Goal: Task Accomplishment & Management: Manage account settings

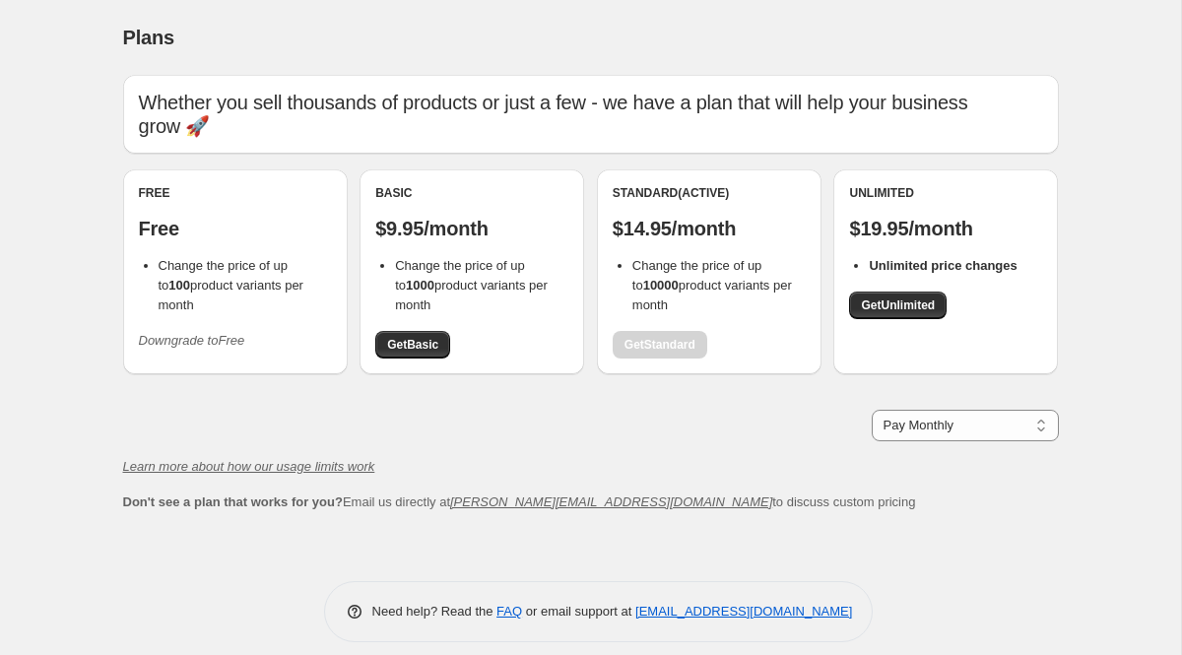
click at [228, 333] on icon "Downgrade to Free" at bounding box center [192, 340] width 106 height 15
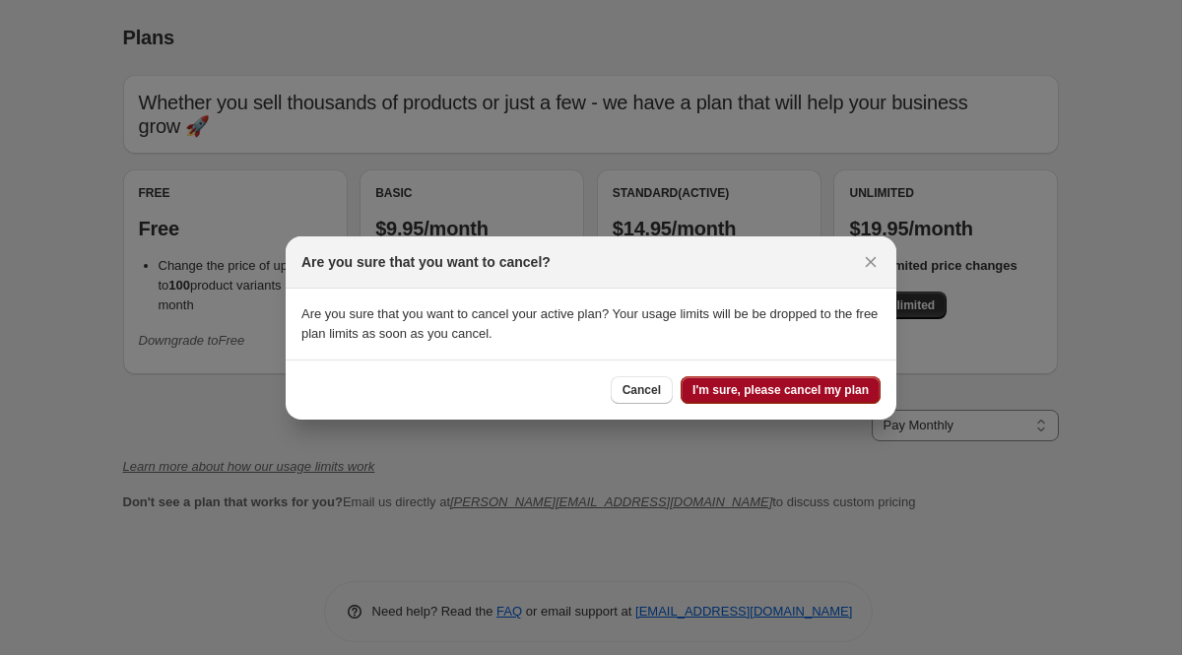
click at [787, 389] on span "I'm sure, please cancel my plan" at bounding box center [780, 390] width 176 height 16
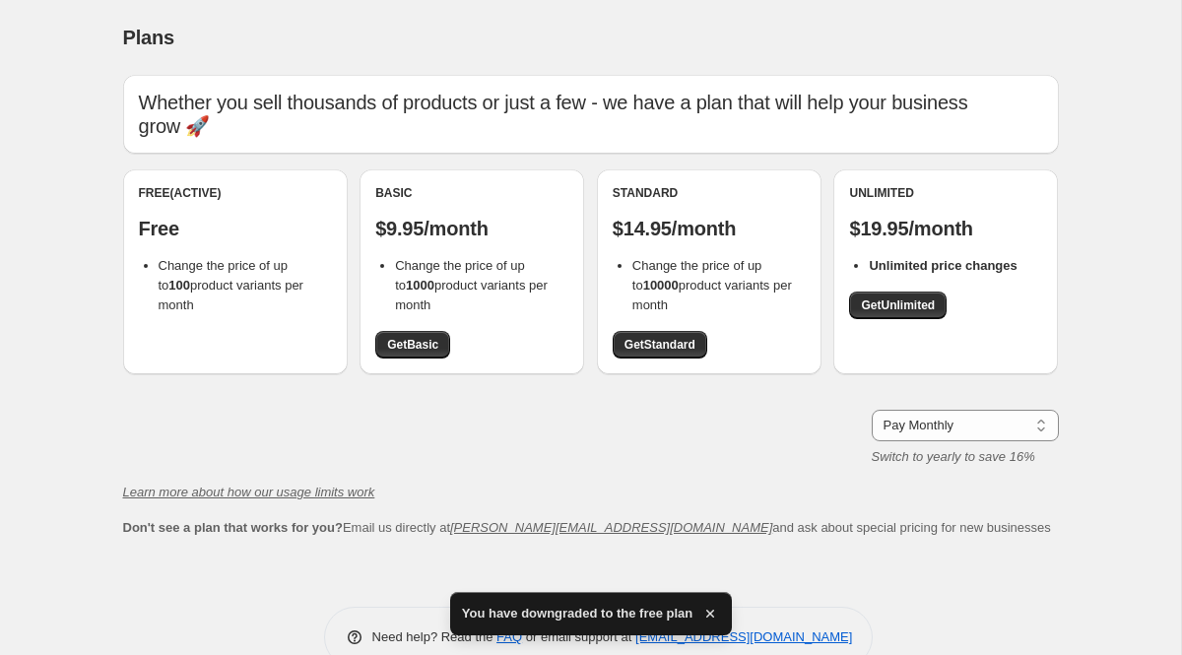
click at [54, 207] on div "Plans. This page is ready Plans Whether you sell thousands of products or just …" at bounding box center [590, 348] width 1181 height 697
click at [54, 320] on div "Plans. This page is ready Plans Whether you sell thousands of products or just …" at bounding box center [590, 348] width 1181 height 697
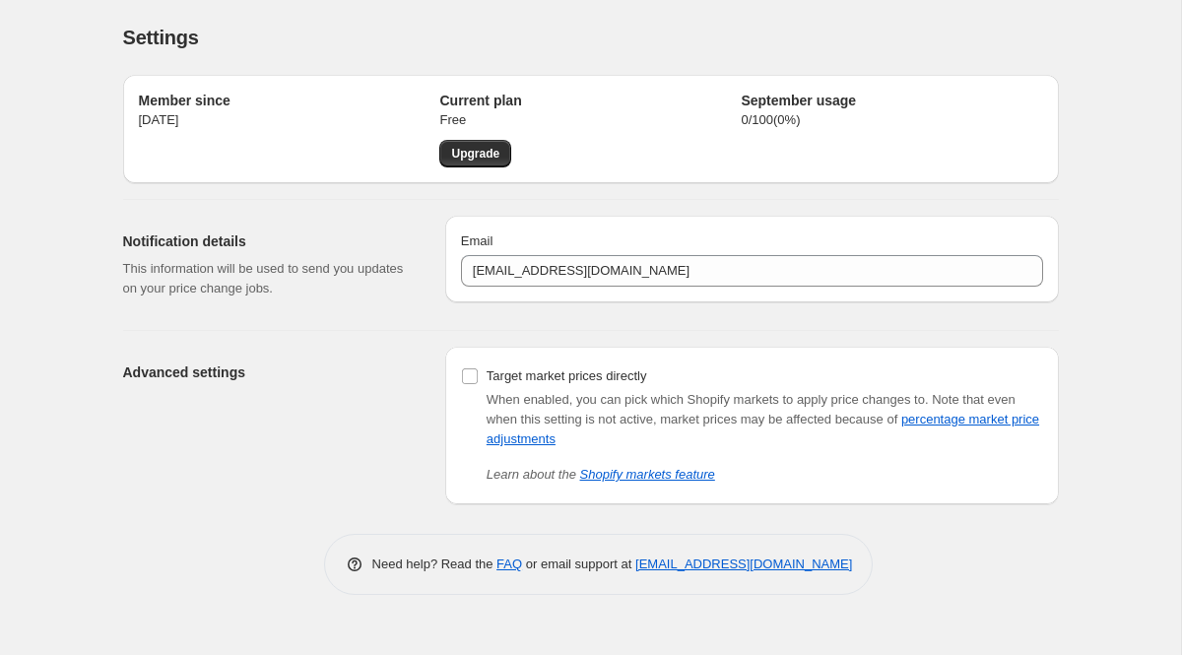
click at [43, 284] on div "Settings. This page is ready Settings Member since [DATE] Current plan Free Upg…" at bounding box center [590, 327] width 1181 height 655
